Goal: Task Accomplishment & Management: Complete application form

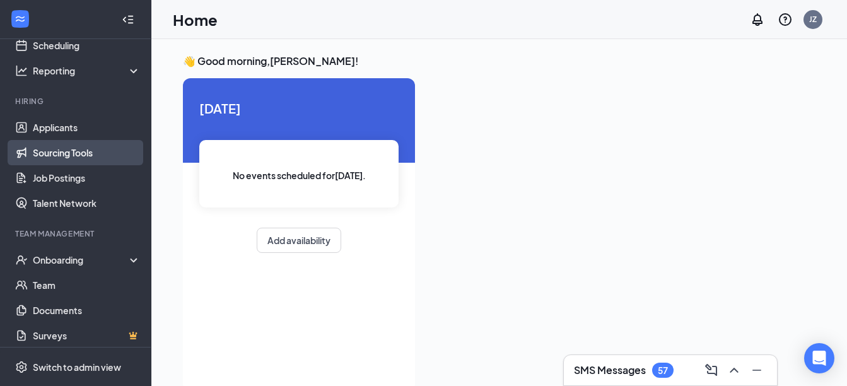
scroll to position [6, 0]
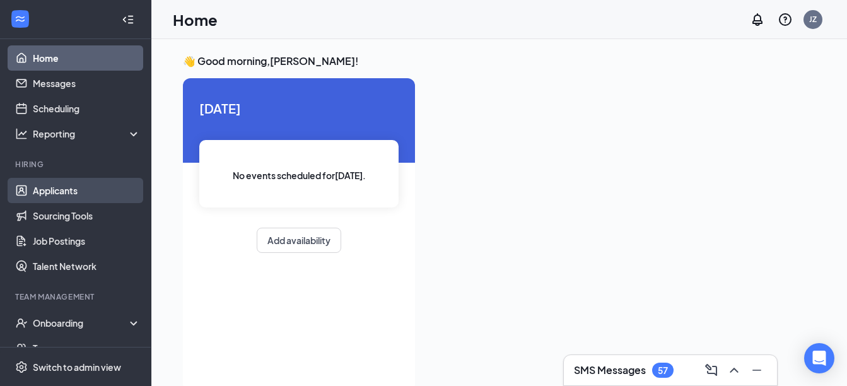
click at [67, 187] on link "Applicants" at bounding box center [87, 190] width 108 height 25
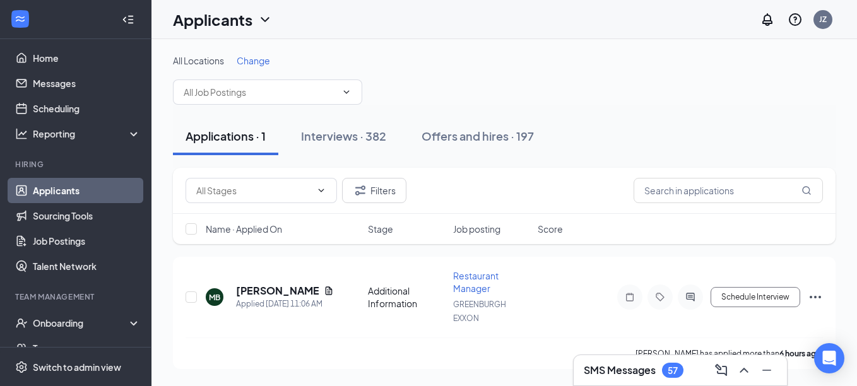
click at [391, 227] on span "Stage" at bounding box center [380, 229] width 25 height 13
click at [464, 233] on span "Job posting" at bounding box center [476, 229] width 47 height 13
click at [396, 226] on div "Stage" at bounding box center [407, 229] width 78 height 13
click at [382, 233] on span "Stage" at bounding box center [380, 229] width 25 height 13
click at [360, 131] on div "Interviews · 382" at bounding box center [343, 136] width 85 height 16
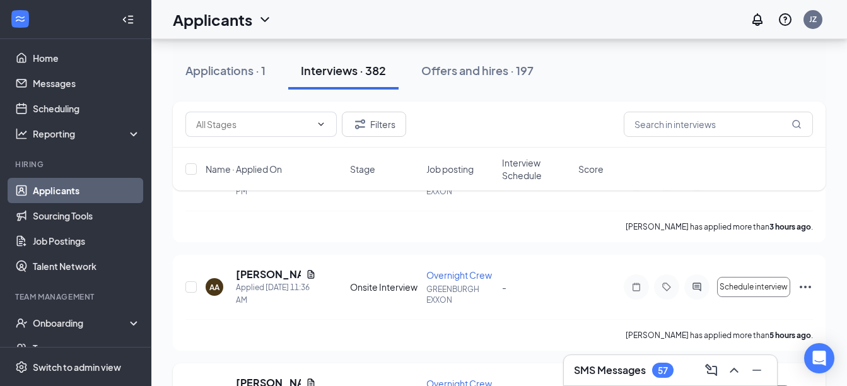
scroll to position [126, 0]
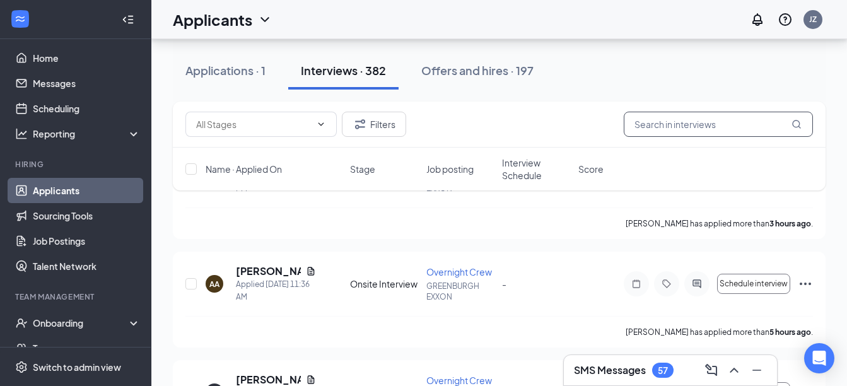
click at [710, 131] on input "text" at bounding box center [718, 124] width 189 height 25
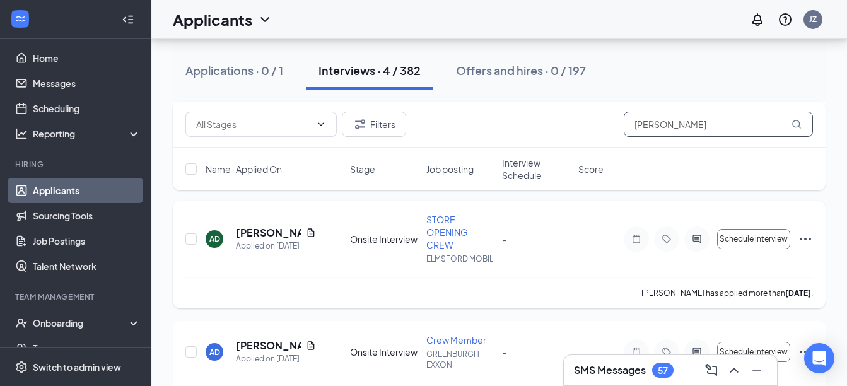
scroll to position [252, 0]
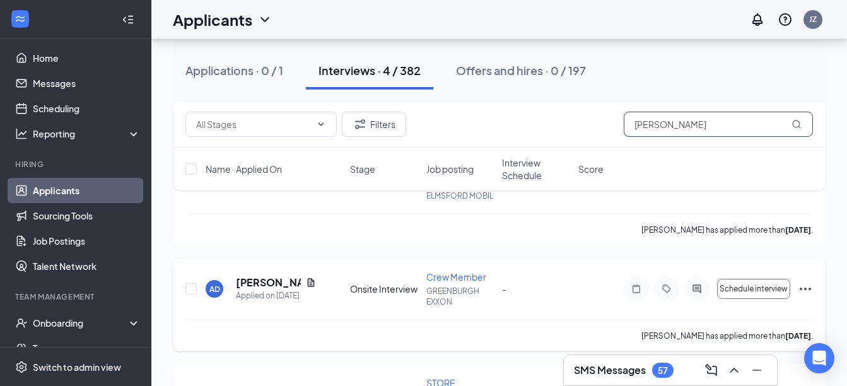
type input "[PERSON_NAME]"
click at [457, 275] on span "Crew Member" at bounding box center [457, 276] width 60 height 11
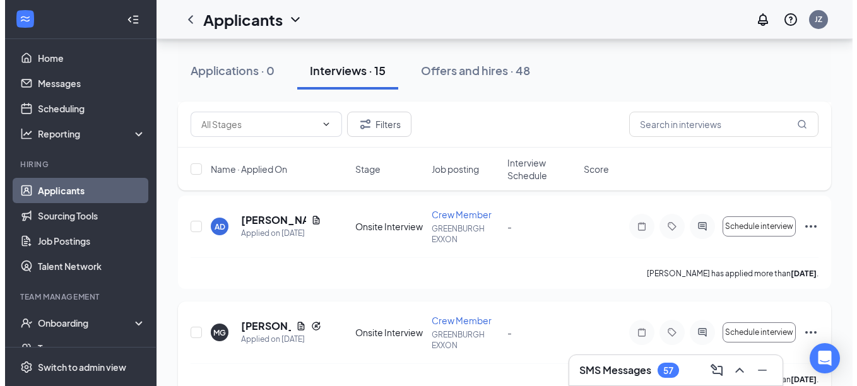
scroll to position [379, 0]
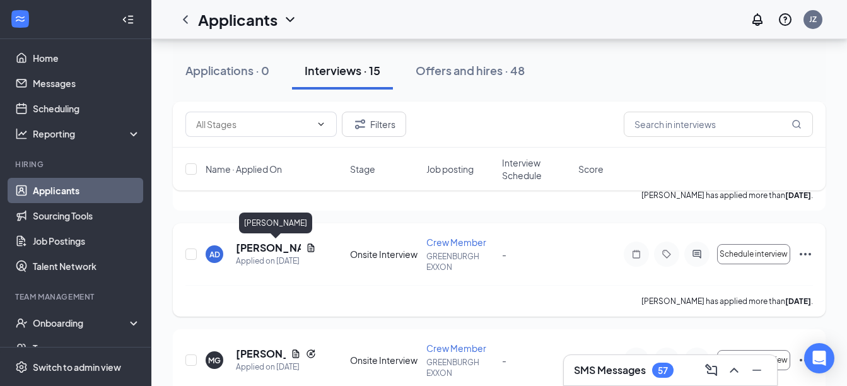
click at [245, 244] on h5 "[PERSON_NAME]" at bounding box center [268, 248] width 65 height 14
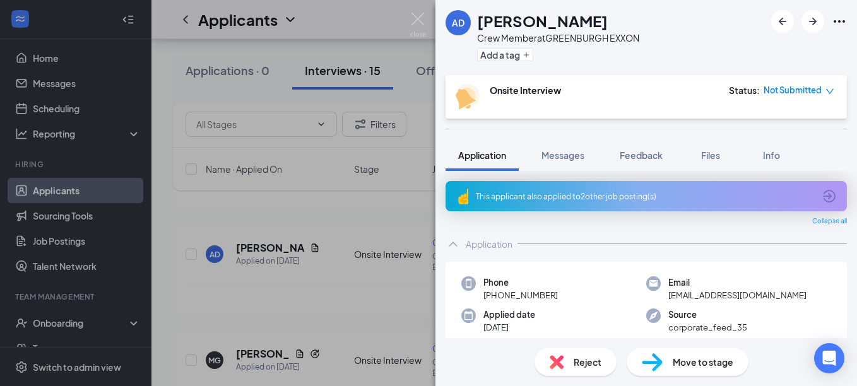
click at [700, 197] on div "This applicant also applied to 2 other job posting(s)" at bounding box center [645, 196] width 338 height 11
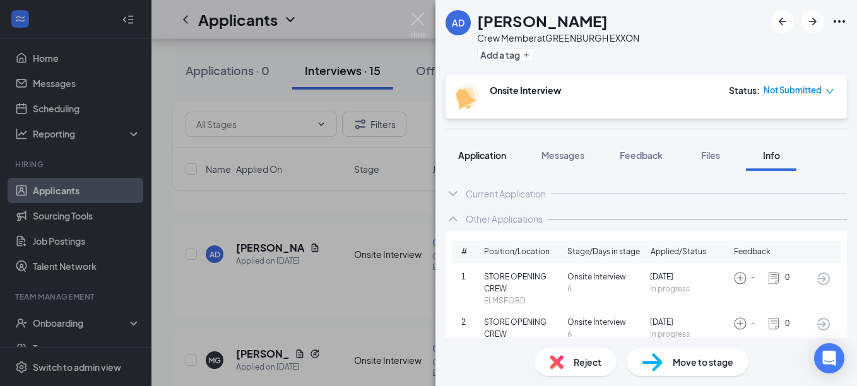
click at [483, 160] on span "Application" at bounding box center [482, 155] width 48 height 11
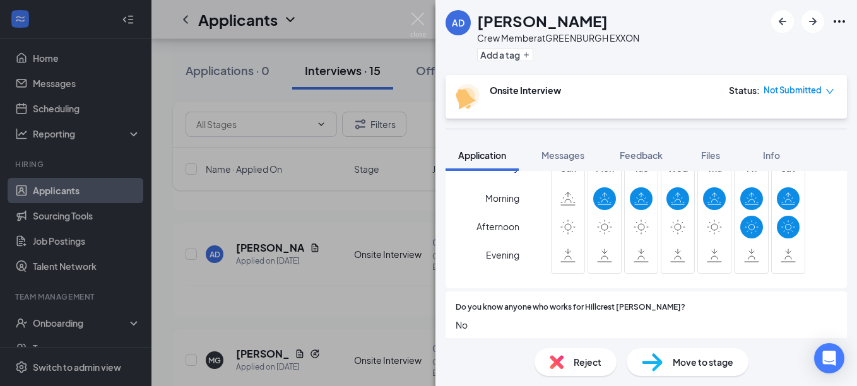
scroll to position [379, 0]
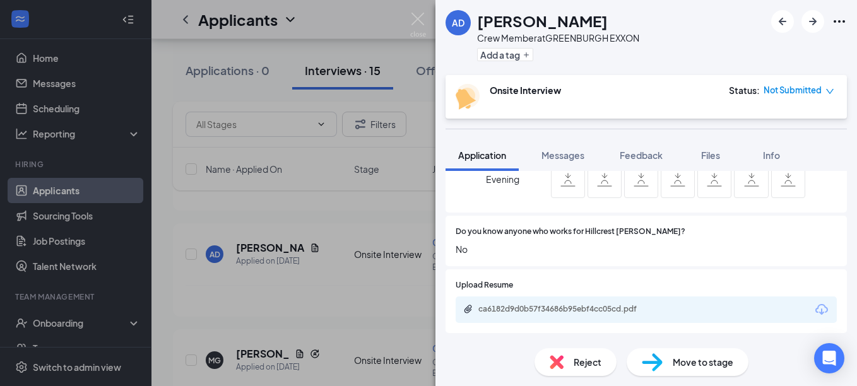
click at [685, 368] on span "Move to stage" at bounding box center [703, 362] width 61 height 14
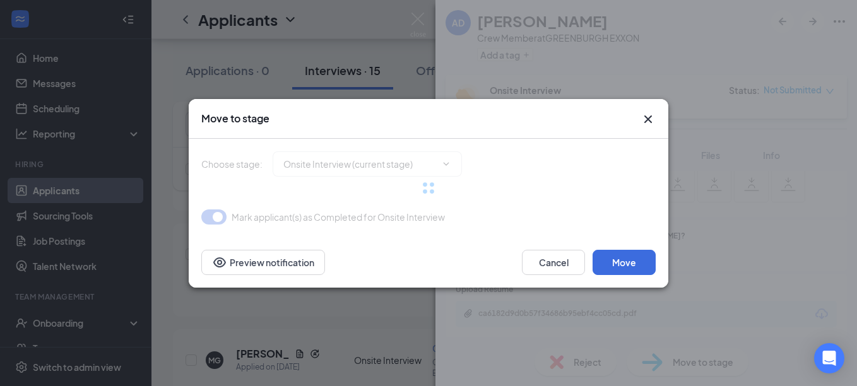
type input "Hiring Complete (final stage)"
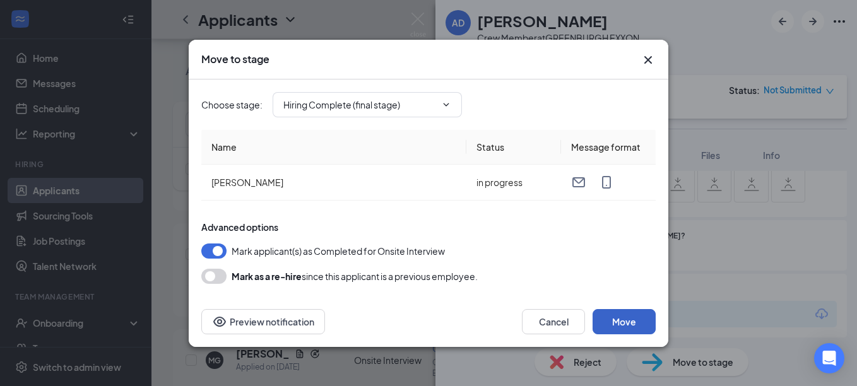
click at [635, 317] on button "Move" at bounding box center [623, 321] width 63 height 25
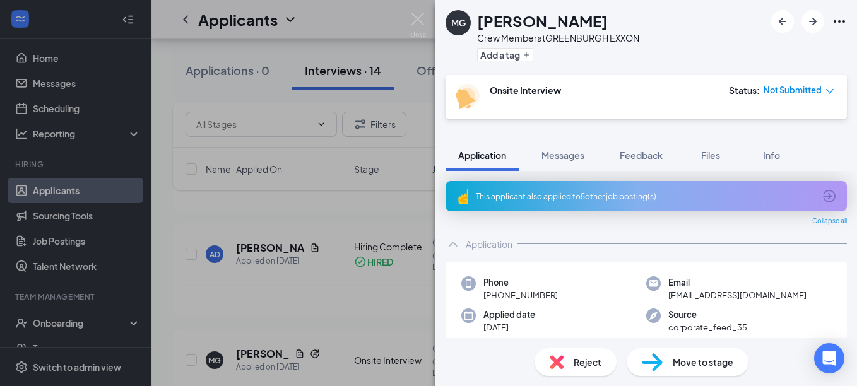
click at [394, 294] on div "MG [PERSON_NAME] Crew Member at [GEOGRAPHIC_DATA] EXXON Add a tag Onsite Interv…" at bounding box center [428, 193] width 857 height 386
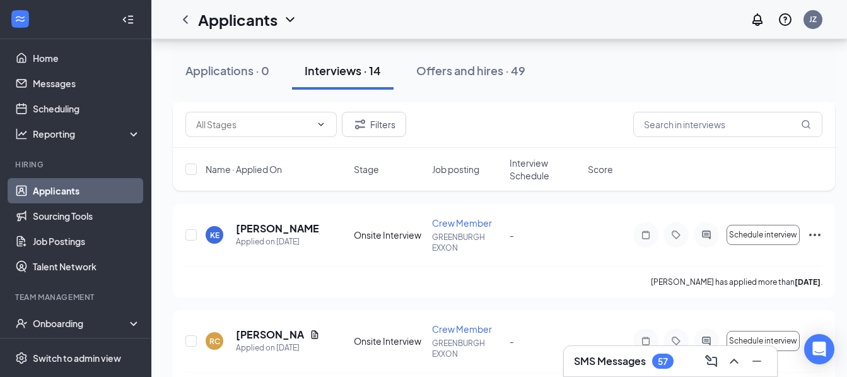
scroll to position [505, 0]
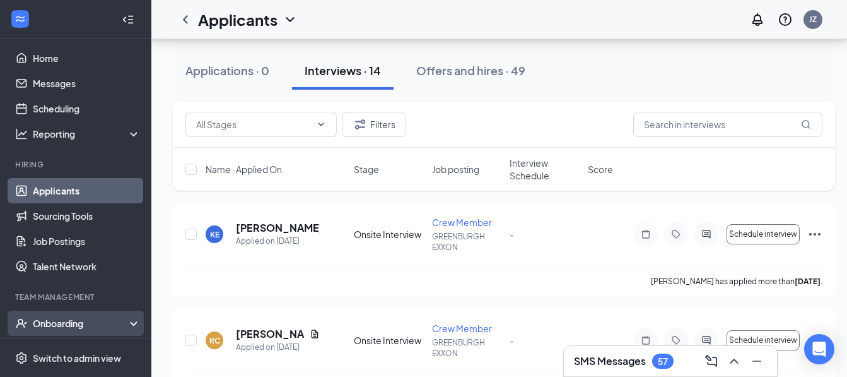
click at [49, 319] on div "Onboarding" at bounding box center [81, 323] width 97 height 13
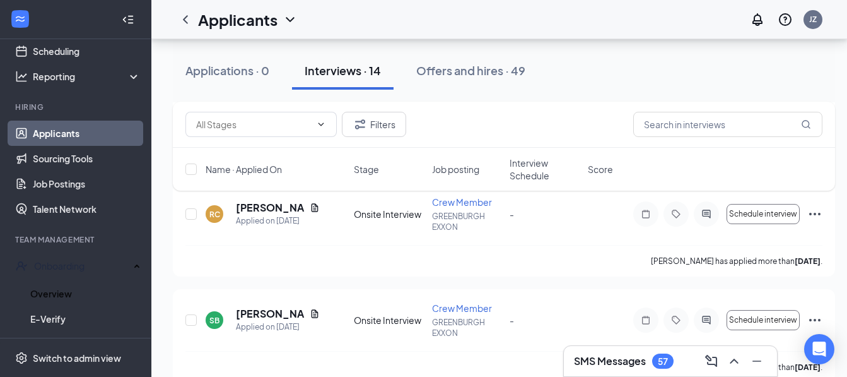
scroll to position [132, 0]
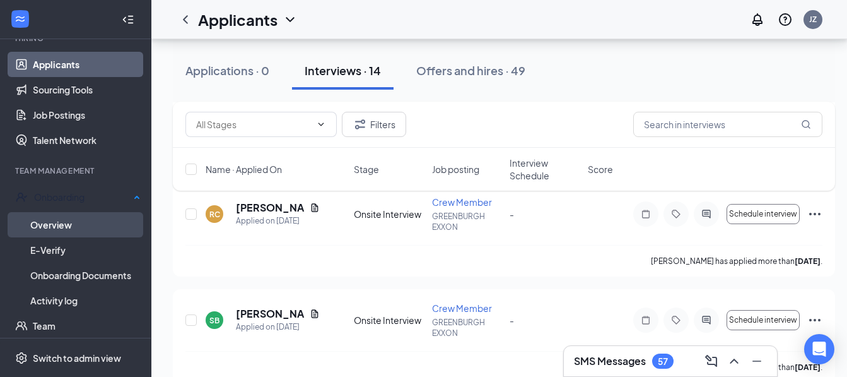
click at [61, 218] on link "Overview" at bounding box center [85, 224] width 110 height 25
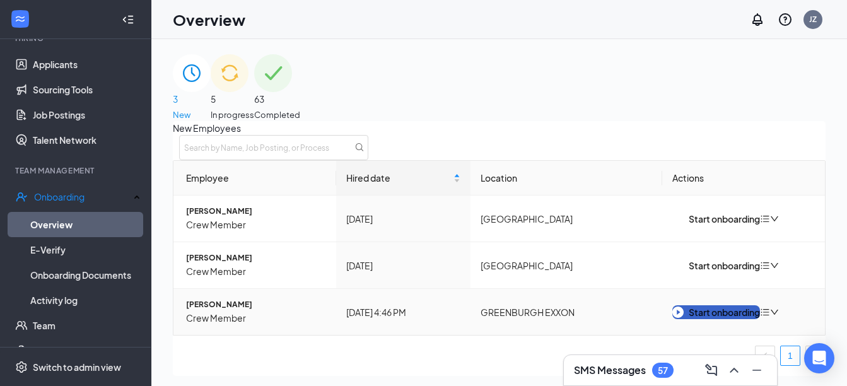
click at [712, 319] on div "Start onboarding" at bounding box center [717, 312] width 88 height 14
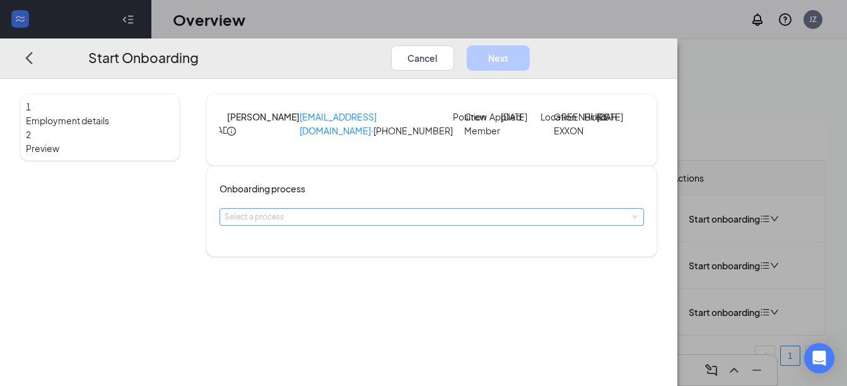
click at [371, 223] on div "Select a process" at bounding box center [429, 217] width 409 height 13
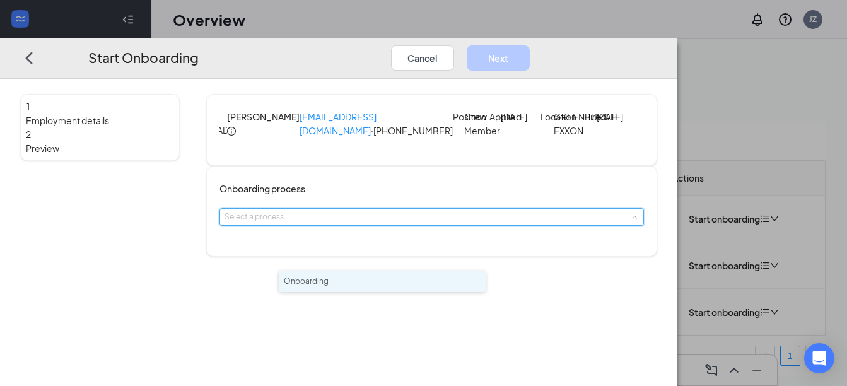
click at [472, 196] on h4 "Onboarding process" at bounding box center [432, 189] width 425 height 14
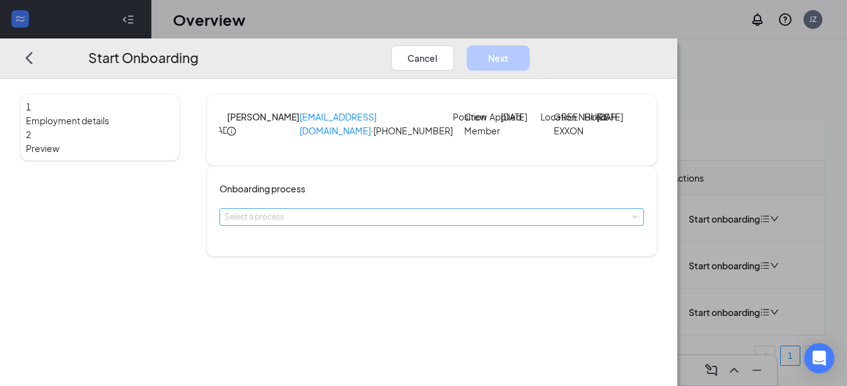
click at [405, 223] on div "Select a process" at bounding box center [429, 217] width 409 height 13
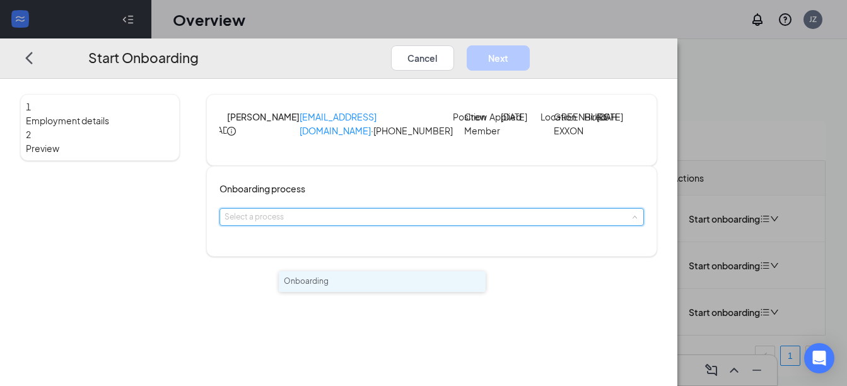
click at [370, 290] on li "Onboarding" at bounding box center [382, 281] width 207 height 21
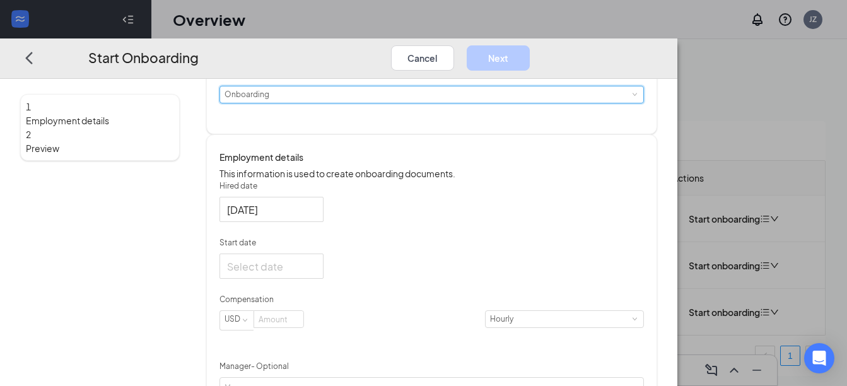
scroll to position [252, 0]
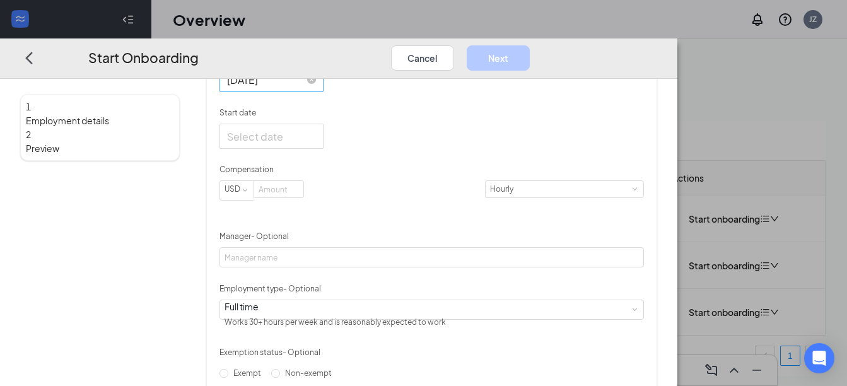
drag, startPoint x: 367, startPoint y: 126, endPoint x: 370, endPoint y: 132, distance: 7.1
click at [316, 88] on div at bounding box center [271, 80] width 89 height 16
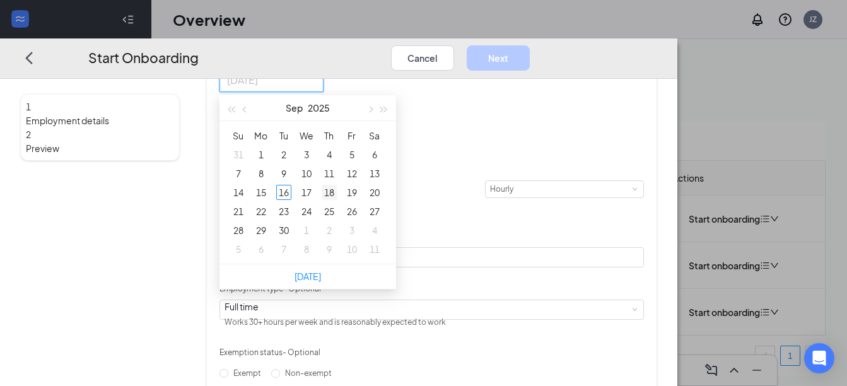
type input "[DATE]"
click at [337, 200] on div "18" at bounding box center [329, 192] width 15 height 15
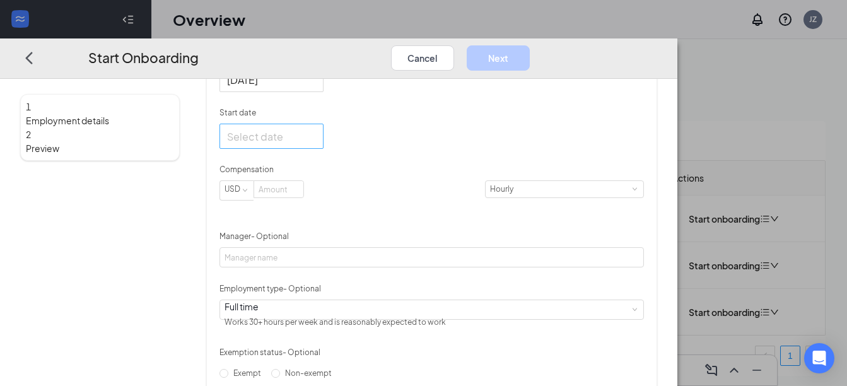
click at [316, 144] on div at bounding box center [271, 137] width 89 height 16
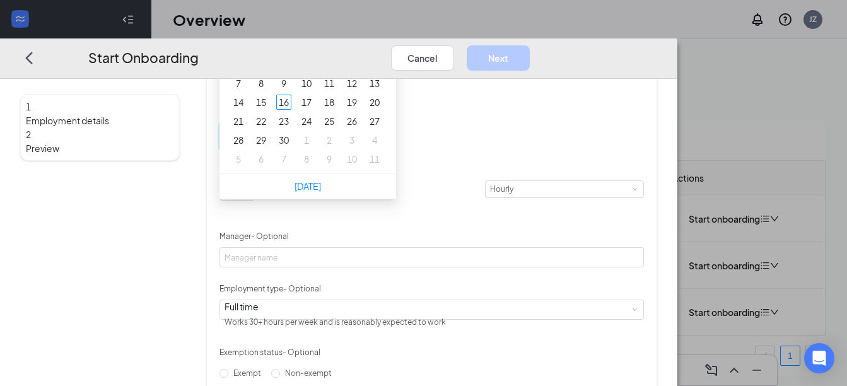
type input "[DATE]"
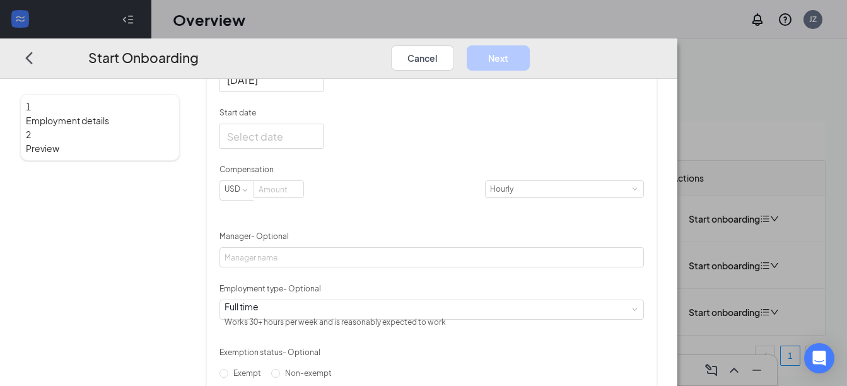
click at [499, 181] on div "Hired date [DATE] [DATE] Su Mo Tu We Th Fr Sa 31 1 2 3 4 5 6 7 8 9 10 11 12 13 …" at bounding box center [432, 242] width 425 height 385
click at [316, 88] on div at bounding box center [271, 80] width 89 height 16
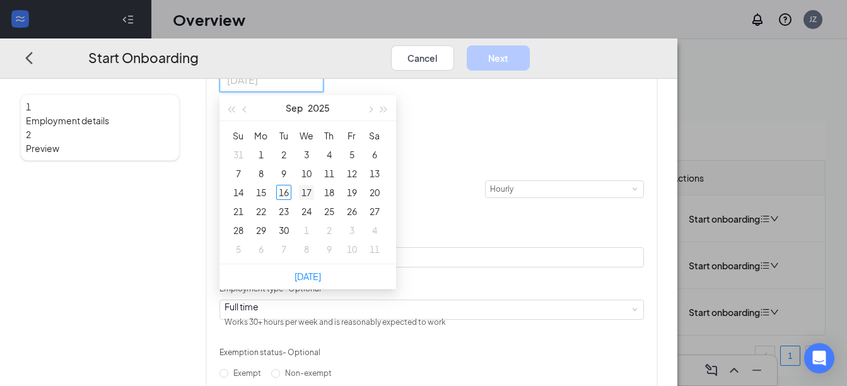
type input "[DATE]"
click at [314, 200] on div "17" at bounding box center [306, 192] width 15 height 15
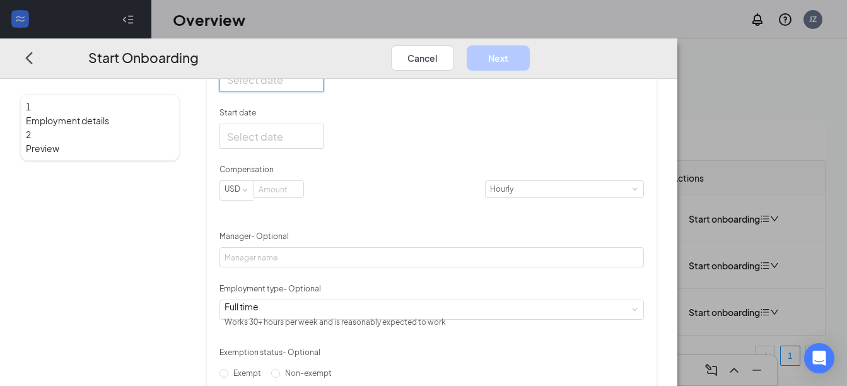
click at [316, 88] on div at bounding box center [271, 80] width 89 height 16
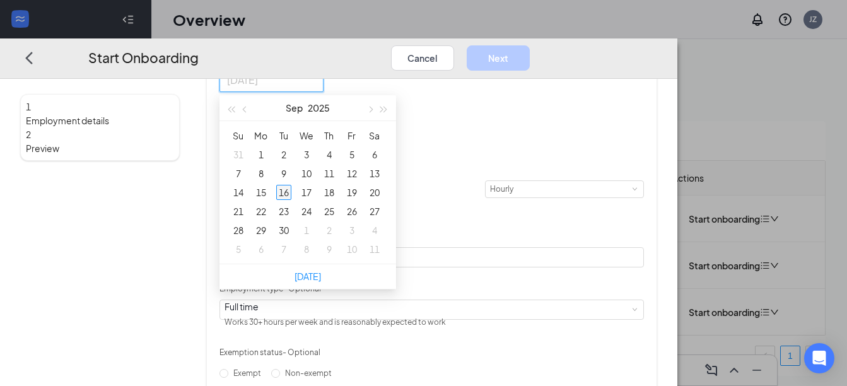
type input "[DATE]"
click at [291, 200] on div "16" at bounding box center [283, 192] width 15 height 15
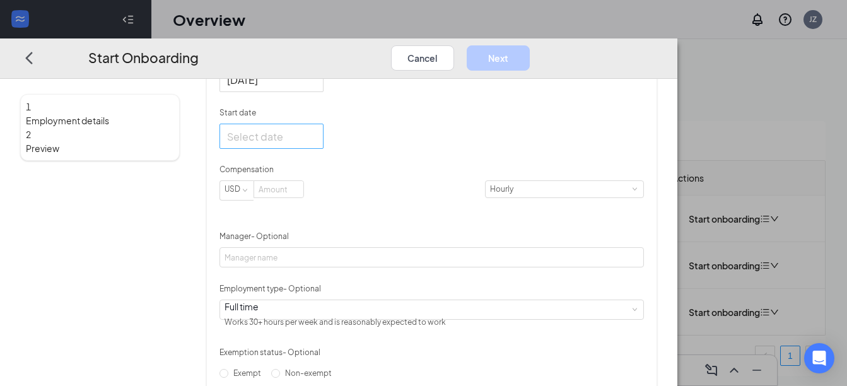
click at [316, 144] on div at bounding box center [271, 137] width 89 height 16
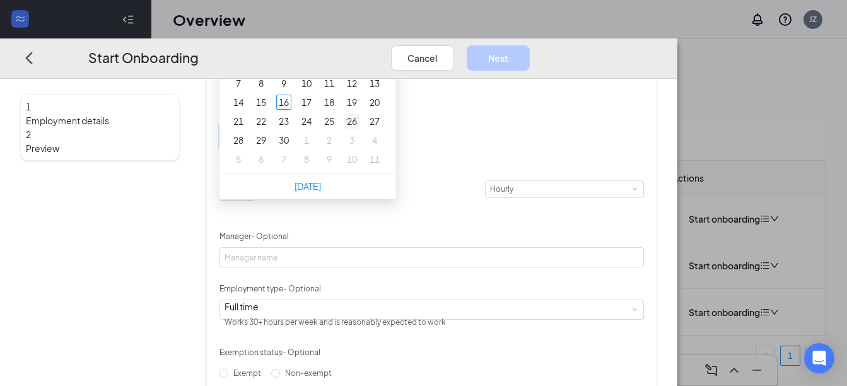
type input "[DATE]"
click at [360, 129] on div "26" at bounding box center [351, 121] width 15 height 15
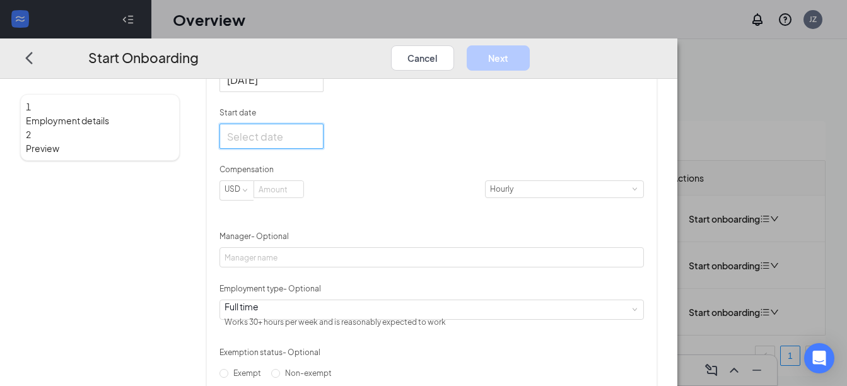
click at [316, 144] on div at bounding box center [271, 137] width 89 height 16
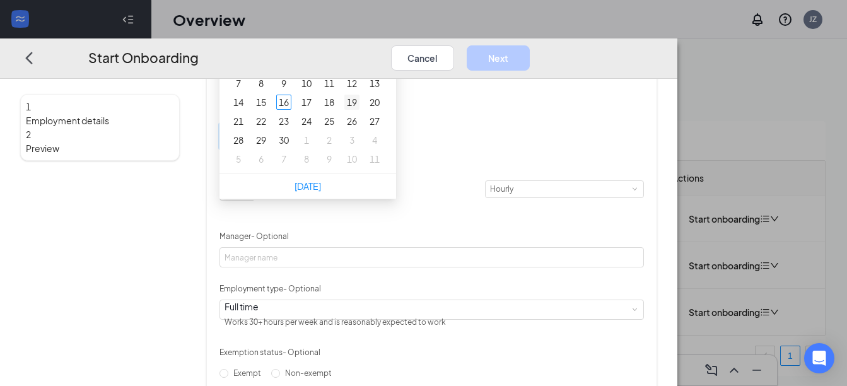
type input "[DATE]"
click at [360, 110] on div "19" at bounding box center [351, 102] width 15 height 15
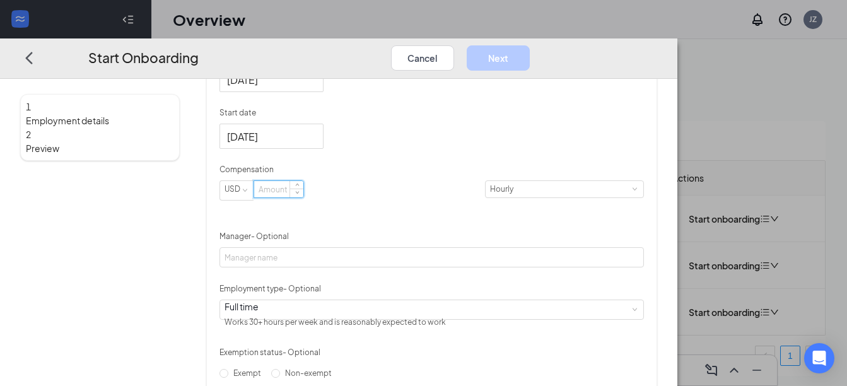
click at [303, 197] on input at bounding box center [278, 189] width 49 height 16
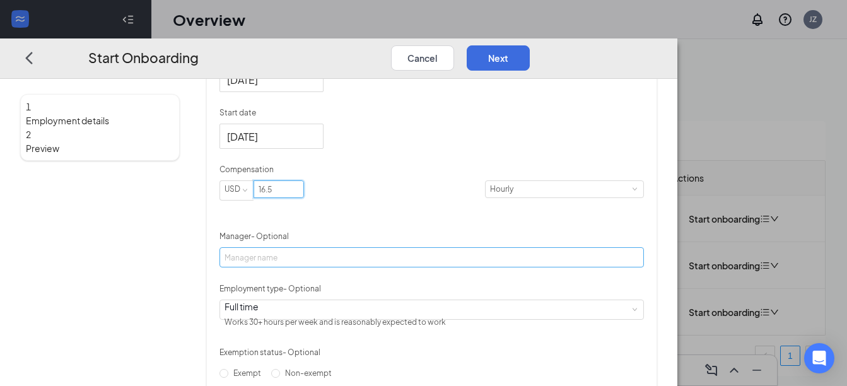
type input "16.5"
click at [336, 268] on input "Manager - Optional" at bounding box center [432, 257] width 425 height 20
type input "m"
type input "M"
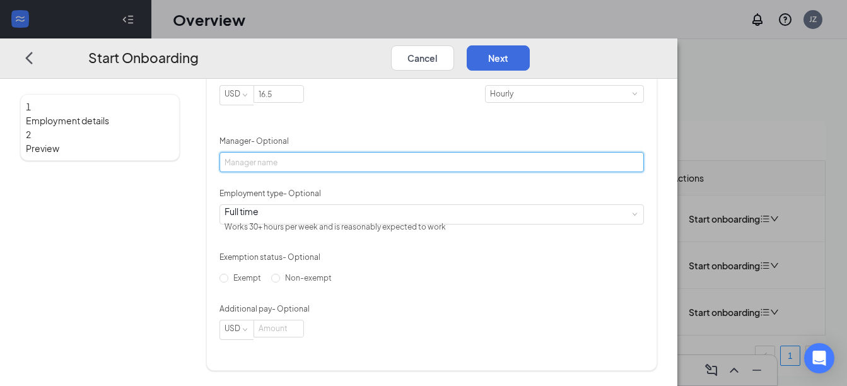
scroll to position [379, 0]
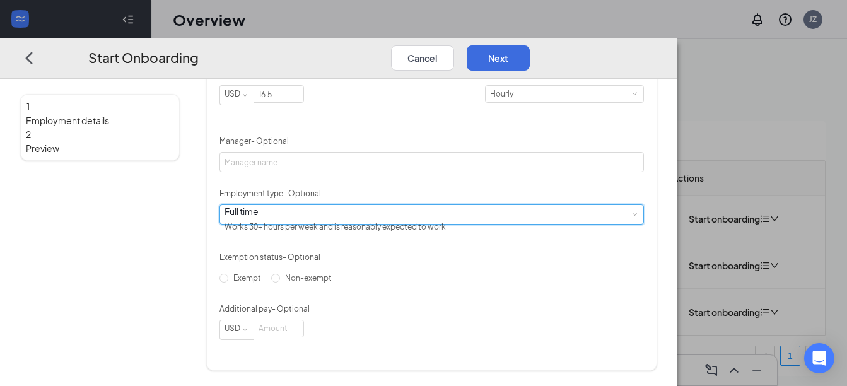
click at [338, 224] on div "Full time Works 30+ hours per week and is reasonably expected to work" at bounding box center [432, 214] width 415 height 19
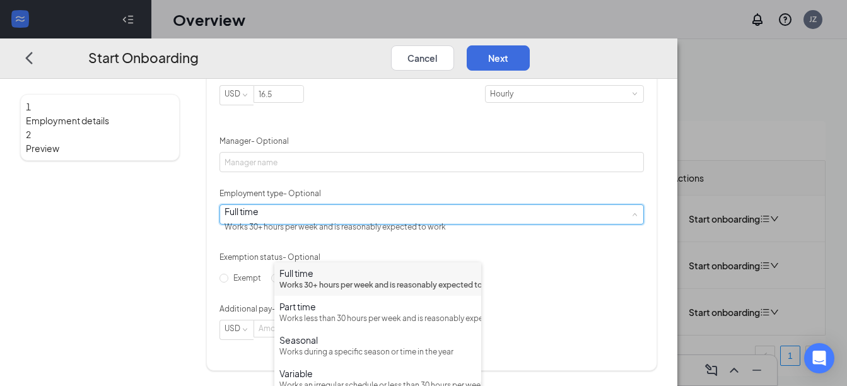
click at [344, 274] on div "Full time" at bounding box center [377, 273] width 197 height 13
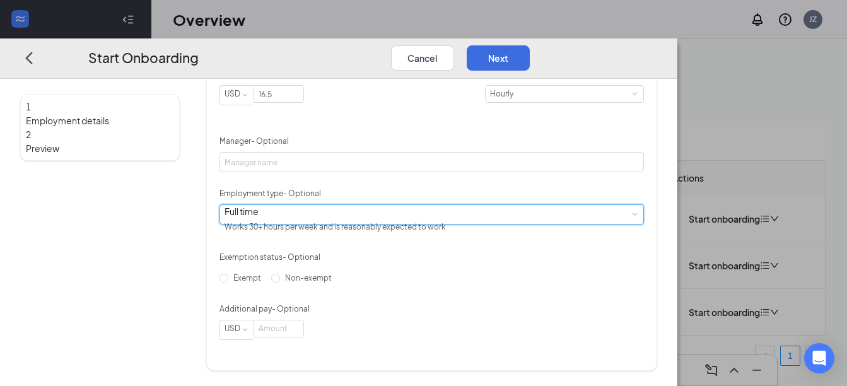
scroll to position [413, 0]
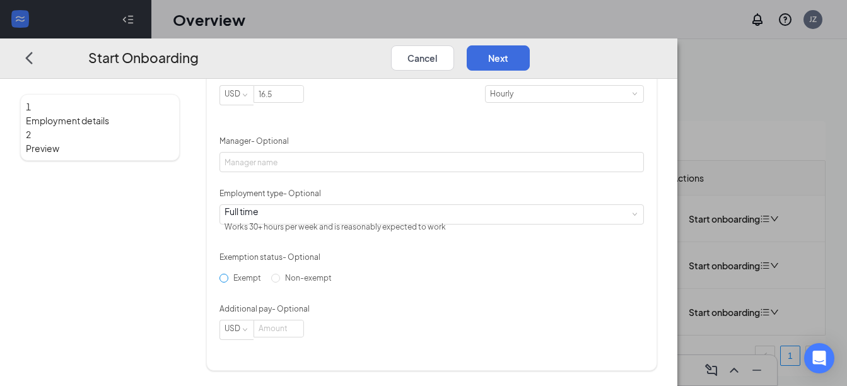
click at [228, 274] on input "Exempt" at bounding box center [224, 278] width 9 height 9
radio input "true"
click at [271, 288] on div "Employment details This information is used to create onboarding documents. Hir…" at bounding box center [432, 140] width 452 height 462
click at [277, 283] on input "Non-exempt" at bounding box center [275, 278] width 9 height 9
radio input "true"
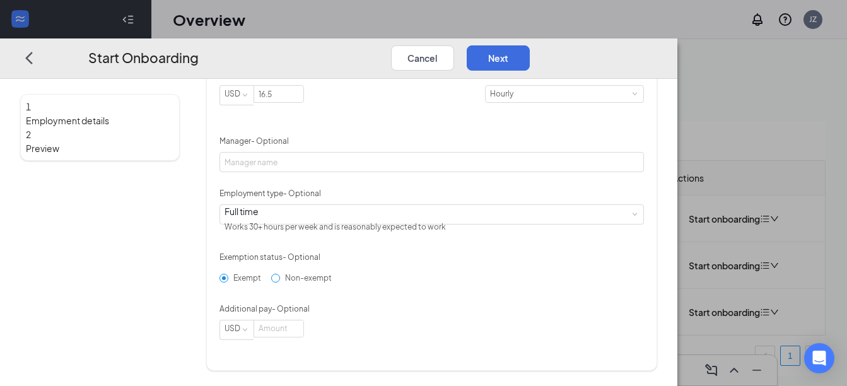
radio input "false"
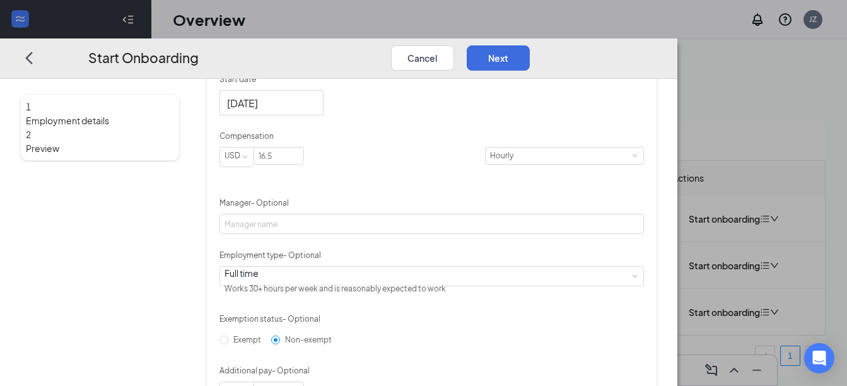
scroll to position [287, 0]
click at [530, 45] on button "Next" at bounding box center [498, 57] width 63 height 25
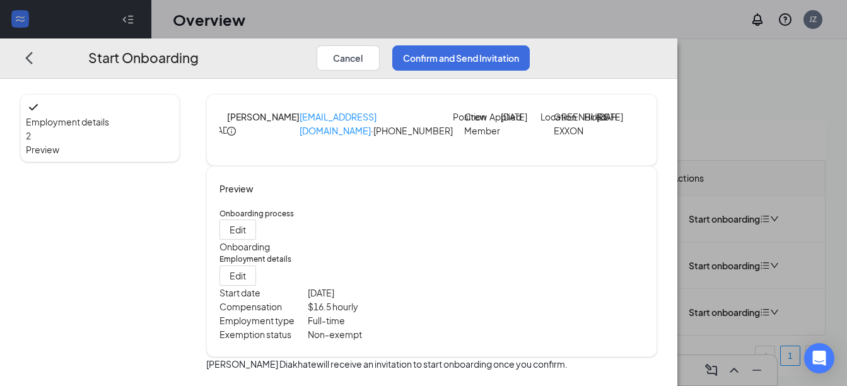
scroll to position [0, 0]
click at [530, 45] on button "Confirm and Send Invitation" at bounding box center [461, 57] width 138 height 25
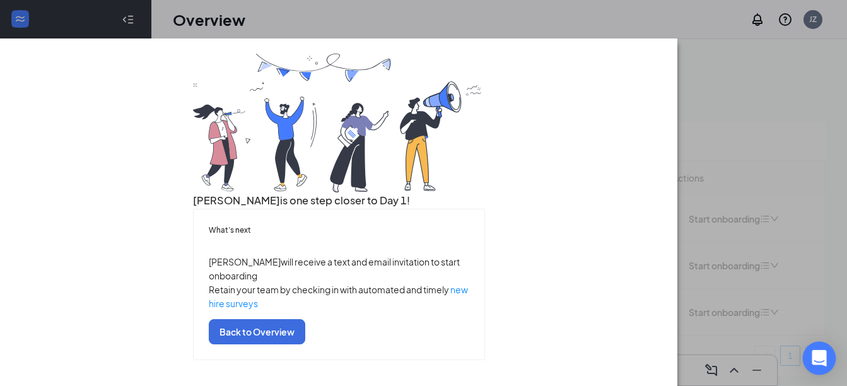
click at [828, 356] on div "Open Intercom Messenger" at bounding box center [819, 358] width 33 height 33
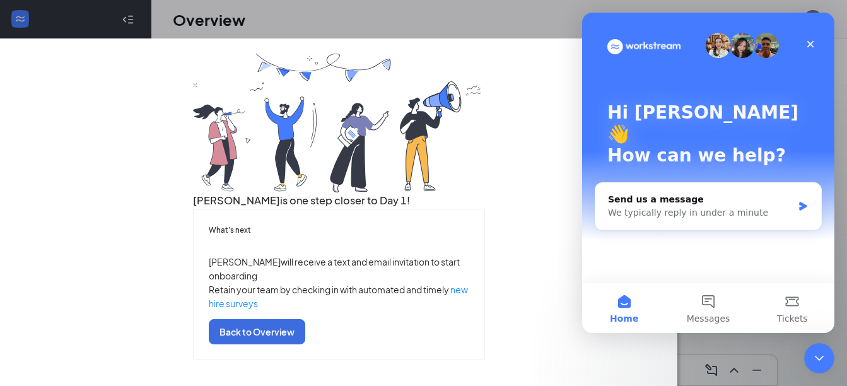
click at [657, 360] on div "[PERSON_NAME] is one step closer to Day 1! What’s next [PERSON_NAME] will recei…" at bounding box center [338, 207] width 637 height 307
click at [815, 44] on icon "Close" at bounding box center [811, 44] width 10 height 10
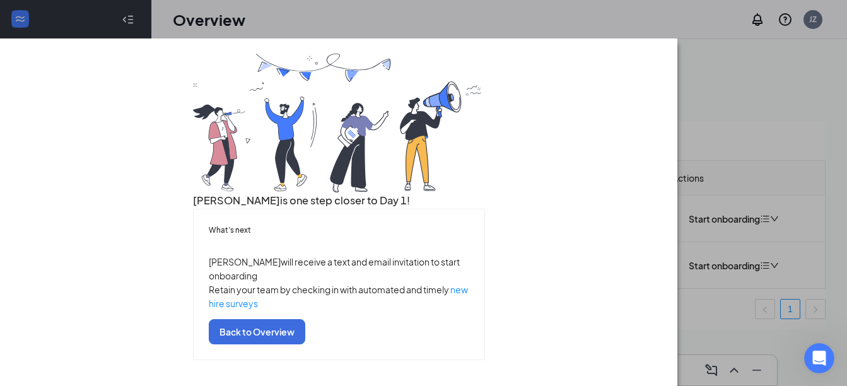
scroll to position [115, 0]
click at [305, 336] on button "Back to Overview" at bounding box center [257, 331] width 97 height 25
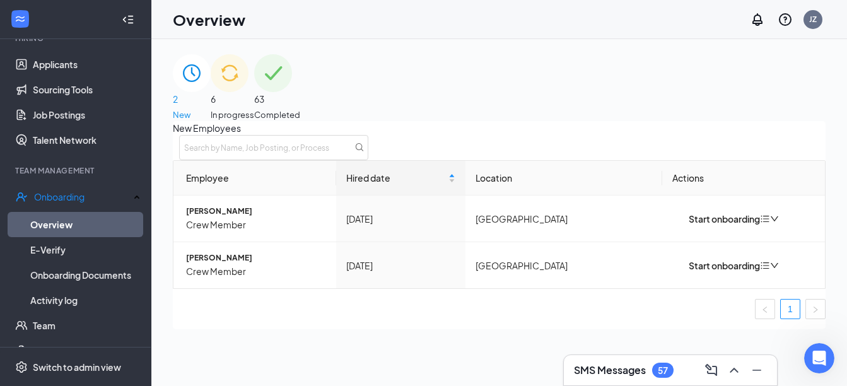
click at [638, 370] on h3 "SMS Messages" at bounding box center [610, 370] width 72 height 14
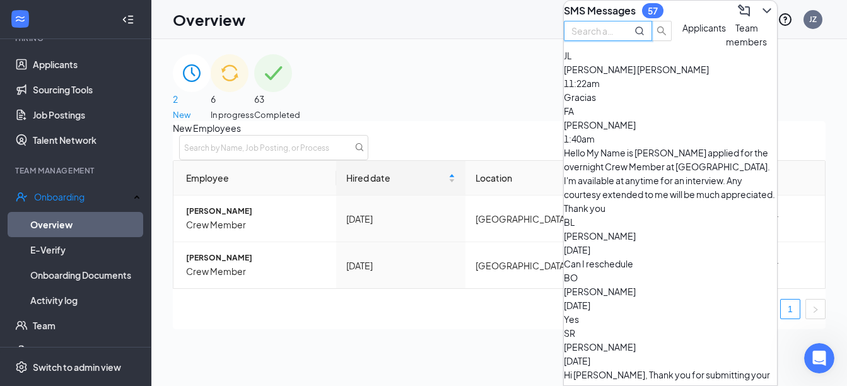
click at [617, 38] on input "text" at bounding box center [594, 31] width 45 height 14
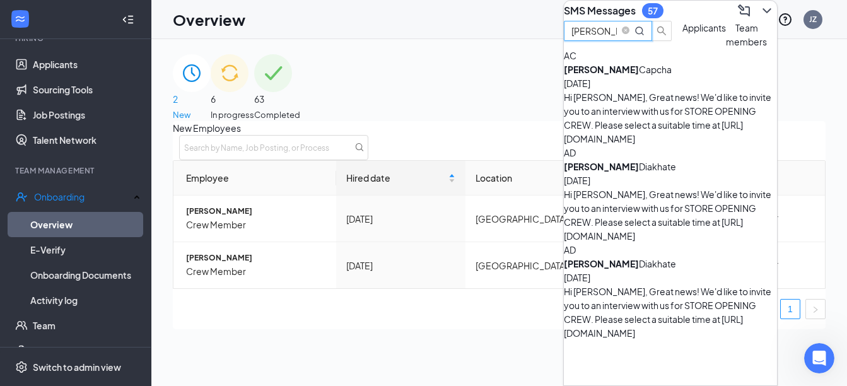
type input "[PERSON_NAME]"
click at [722, 181] on div "AD [PERSON_NAME] [DATE] Hi [PERSON_NAME], Great news! We'd like to invite you t…" at bounding box center [670, 194] width 213 height 97
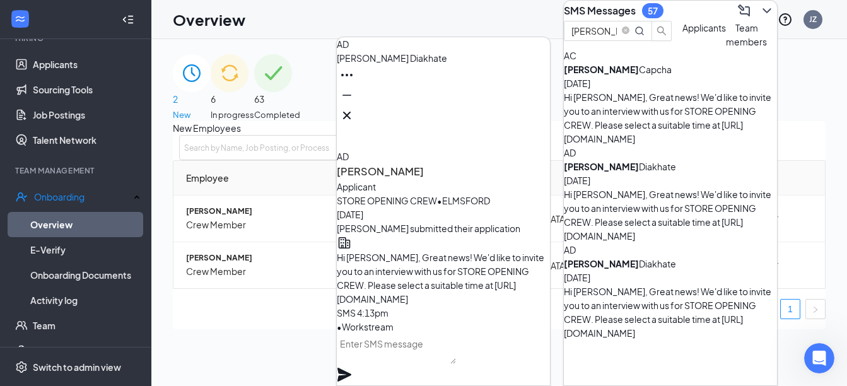
click at [650, 257] on div "[PERSON_NAME]" at bounding box center [621, 264] width 114 height 14
click at [662, 187] on div "Hi [PERSON_NAME], Great news! We'd like to invite you to an interview with us f…" at bounding box center [670, 215] width 213 height 56
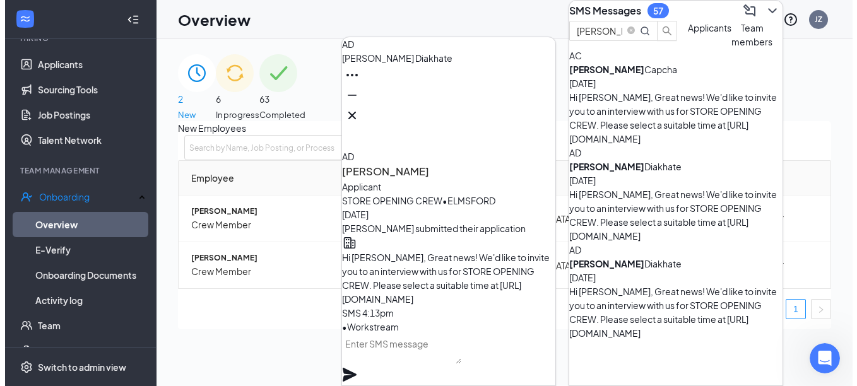
scroll to position [-126, 0]
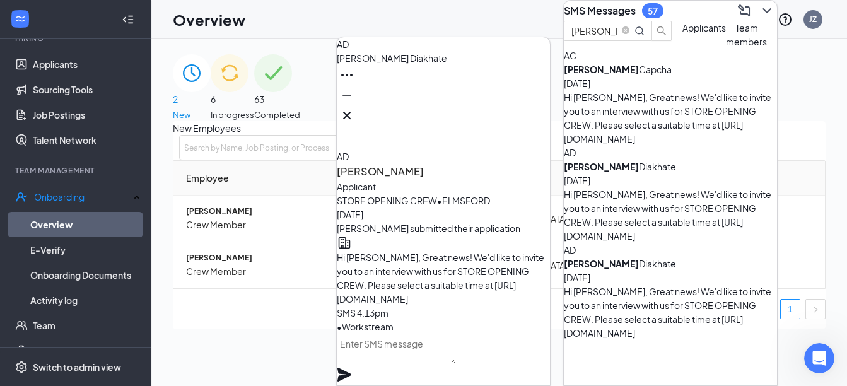
click at [644, 285] on div "Hi [PERSON_NAME], Great news! We'd like to invite you to an interview with us f…" at bounding box center [670, 313] width 213 height 56
click at [625, 340] on div at bounding box center [670, 371] width 213 height 63
click at [726, 49] on div "Team members" at bounding box center [746, 35] width 41 height 28
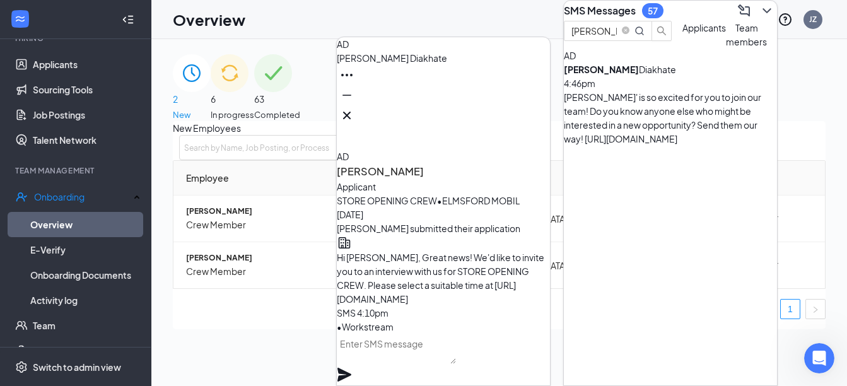
click at [625, 128] on div "[PERSON_NAME]' is so excited for you to join our team! Do you know anyone else …" at bounding box center [670, 118] width 213 height 56
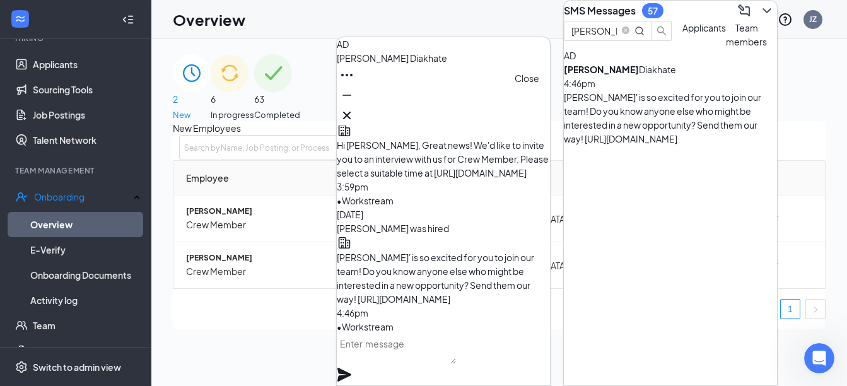
click at [357, 105] on button at bounding box center [347, 115] width 20 height 20
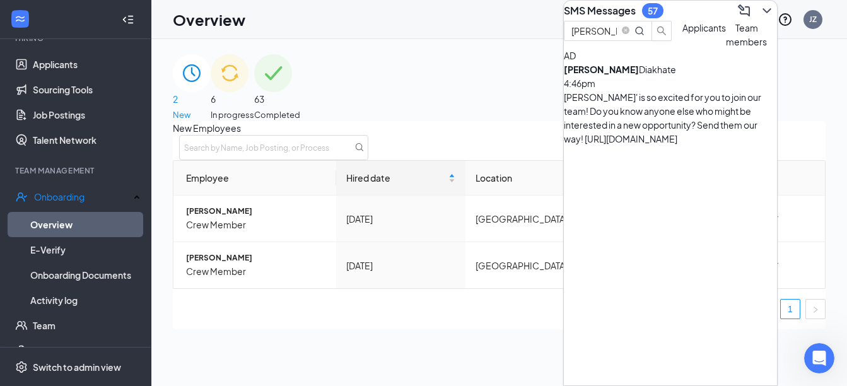
click at [392, 319] on ul "1" at bounding box center [499, 309] width 653 height 20
click at [44, 61] on link "Applicants" at bounding box center [87, 64] width 108 height 25
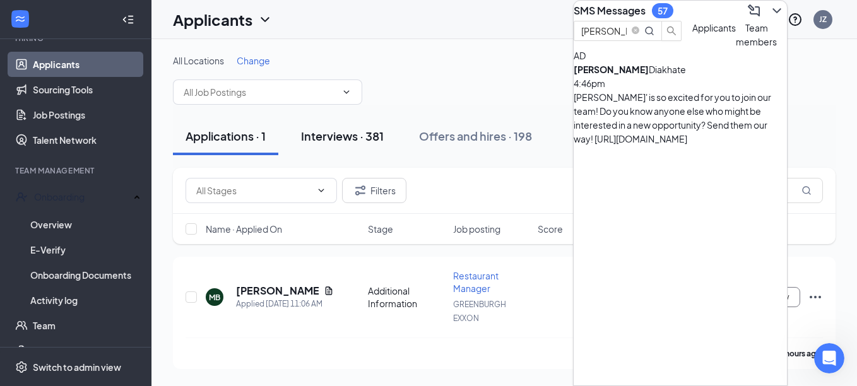
click at [356, 142] on div "Interviews · 381" at bounding box center [342, 136] width 83 height 16
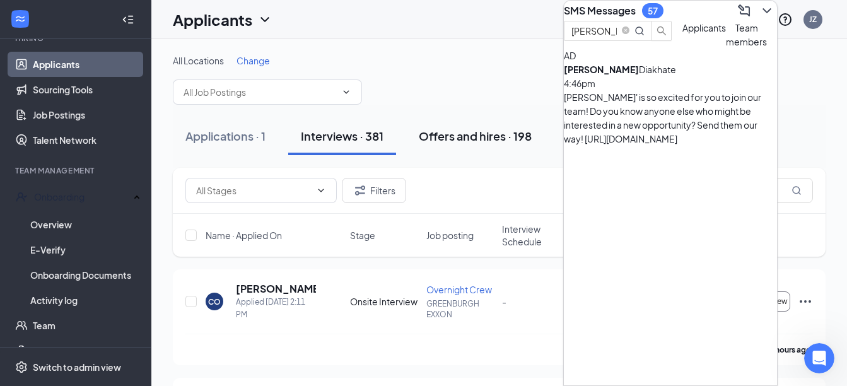
click at [457, 131] on div "Offers and hires · 198" at bounding box center [475, 136] width 113 height 16
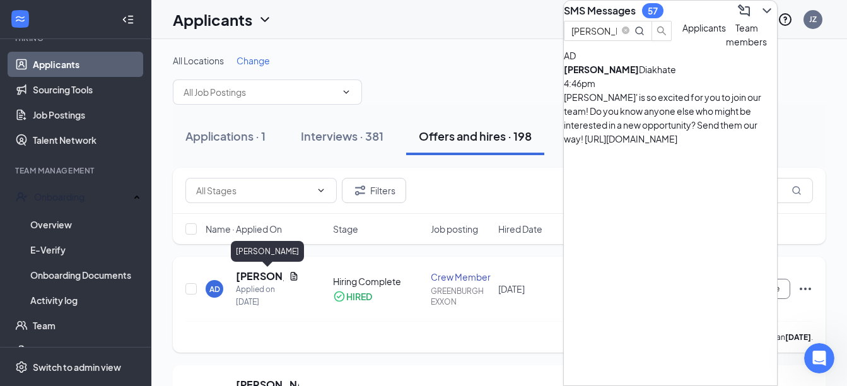
click at [256, 281] on h5 "[PERSON_NAME]" at bounding box center [260, 276] width 48 height 14
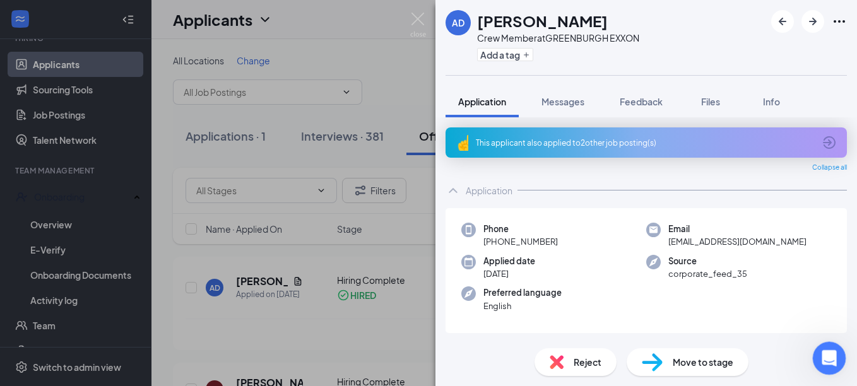
click at [820, 360] on icon "Open Intercom Messenger" at bounding box center [827, 356] width 21 height 21
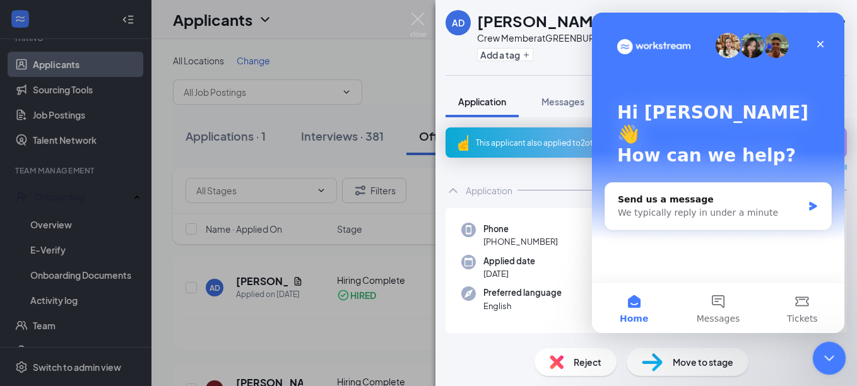
click at [818, 358] on div "Close Intercom Messenger" at bounding box center [827, 356] width 30 height 30
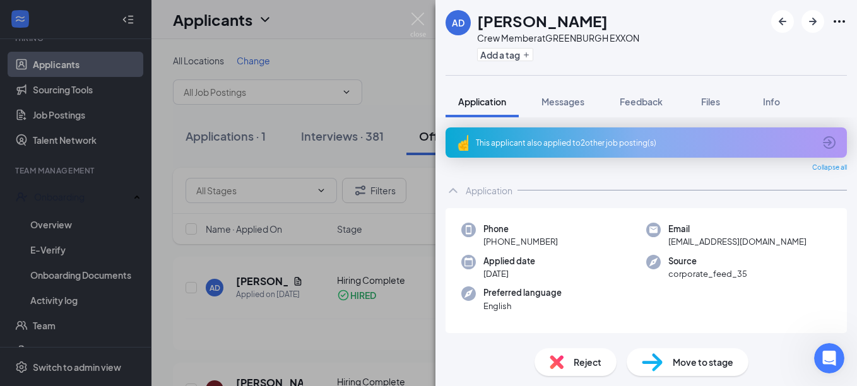
scroll to position [315, 0]
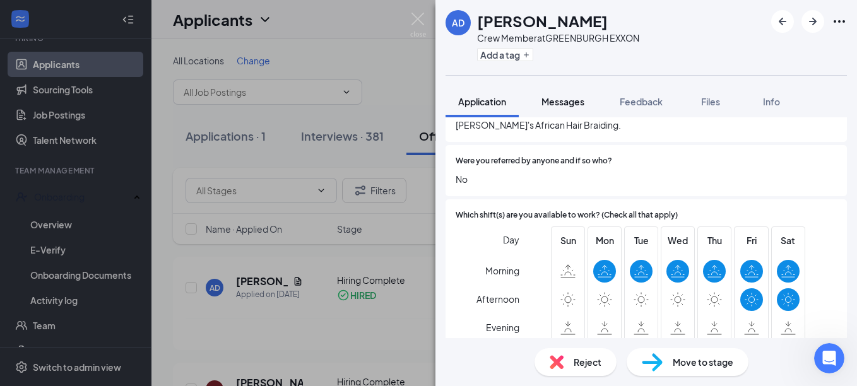
click at [555, 98] on span "Messages" at bounding box center [562, 101] width 43 height 11
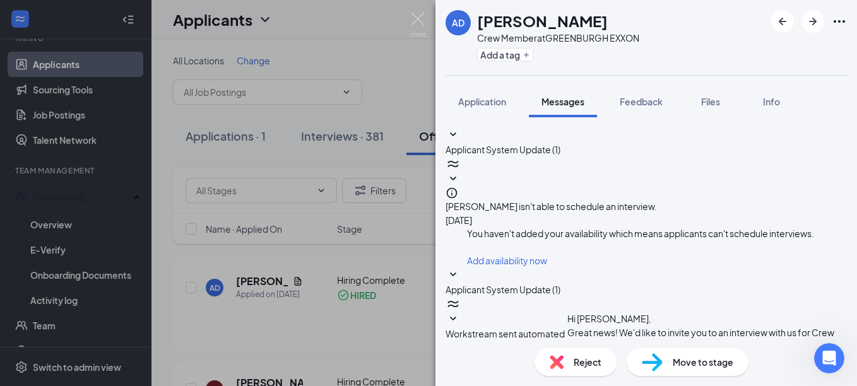
scroll to position [421, 0]
type textarea "h"
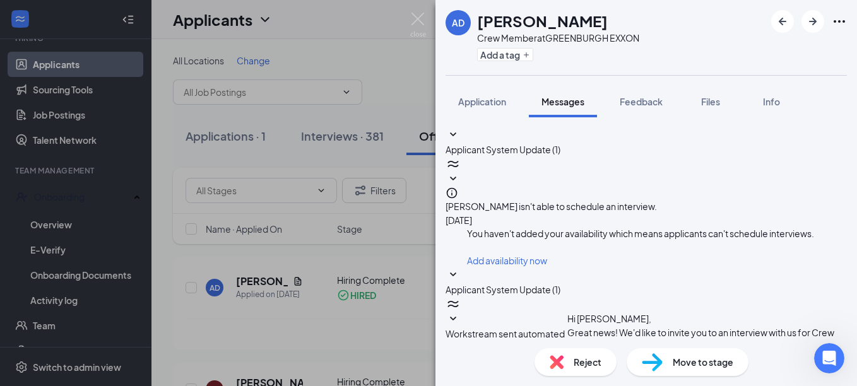
type textarea "Hello [PERSON_NAME]"
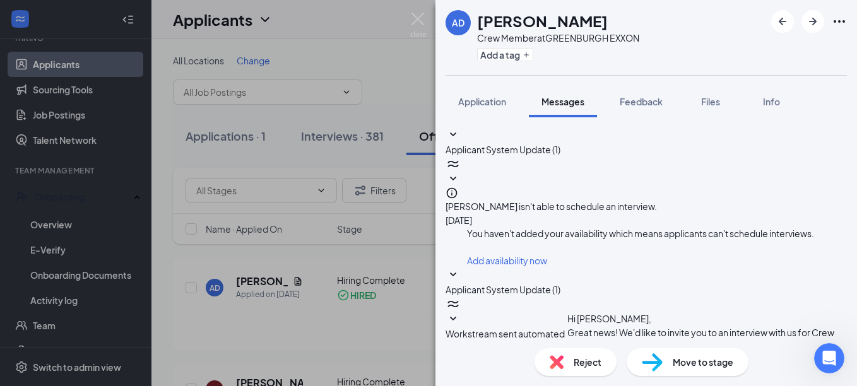
type textarea "I sent you paperwork for new hire. Are you still interested?"
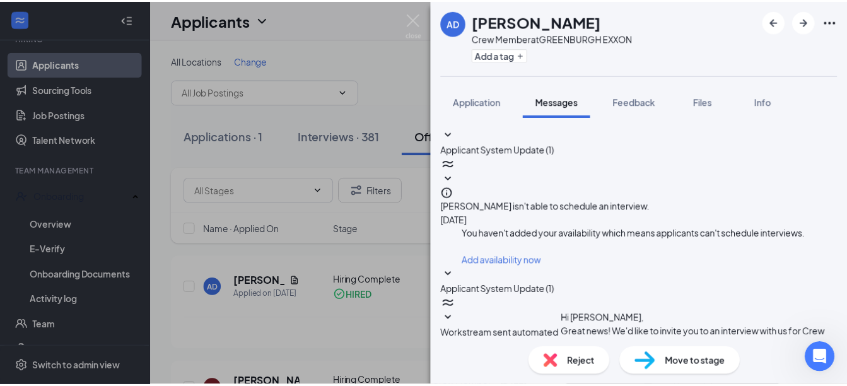
scroll to position [582, 0]
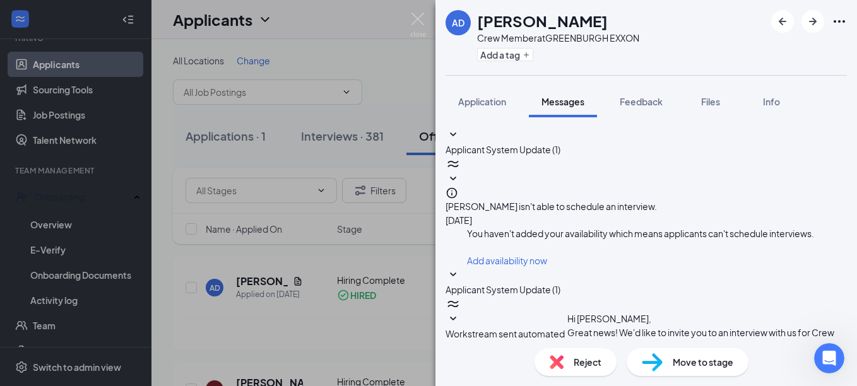
click at [417, 320] on div "AD [PERSON_NAME] Crew Member at [GEOGRAPHIC_DATA] EXXON Add a tag Application M…" at bounding box center [428, 193] width 857 height 386
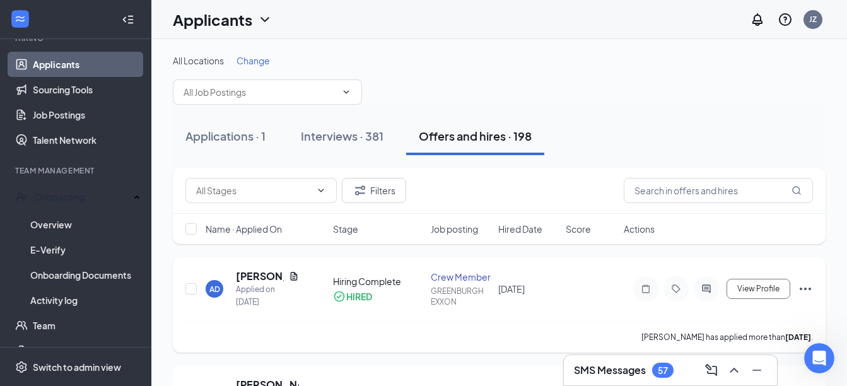
scroll to position [63, 0]
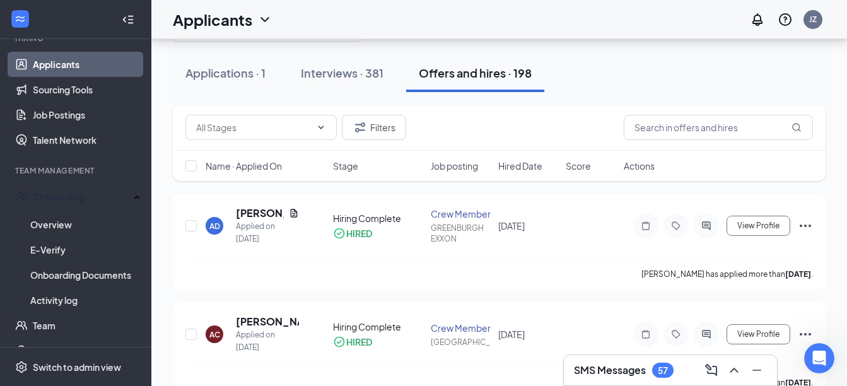
click at [685, 365] on div "SMS Messages 57" at bounding box center [670, 370] width 193 height 20
